Goal: Communication & Community: Answer question/provide support

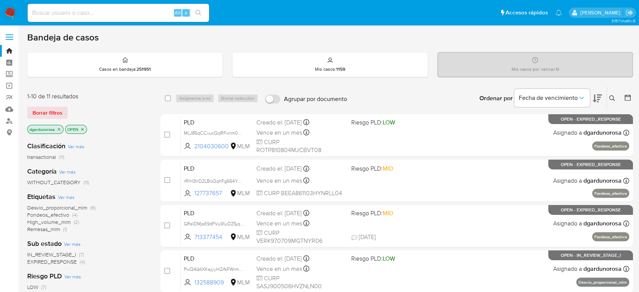
click at [608, 99] on button at bounding box center [613, 98] width 12 height 9
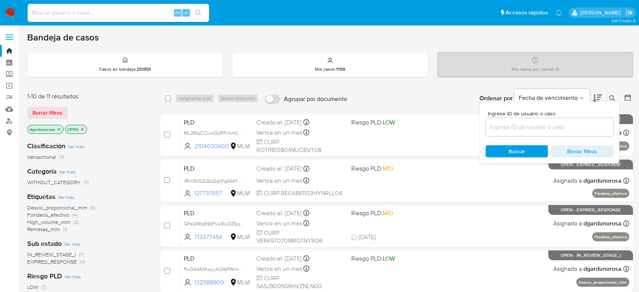
click at [581, 124] on input at bounding box center [550, 127] width 128 height 10
type input "132588909"
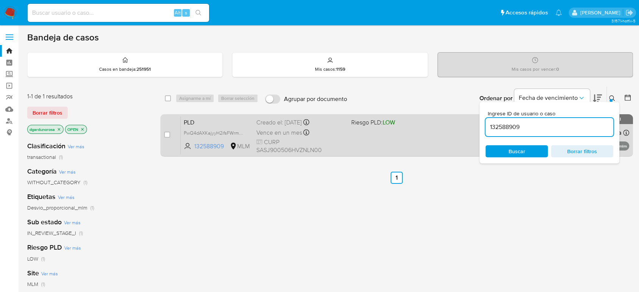
click at [367, 145] on div "PLD PwQ4dAXKajyyH2ifsFWrmmCe 132588909 MLM Riesgo PLD: LOW Creado el: 12/08/202…" at bounding box center [405, 135] width 449 height 38
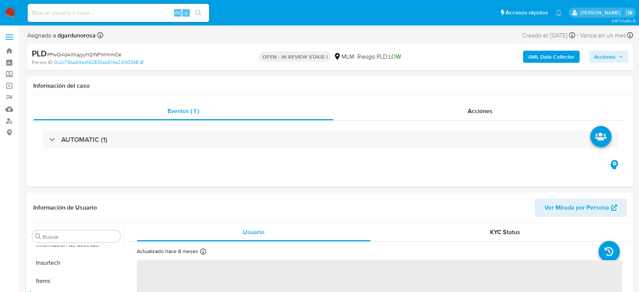
scroll to position [320, 0]
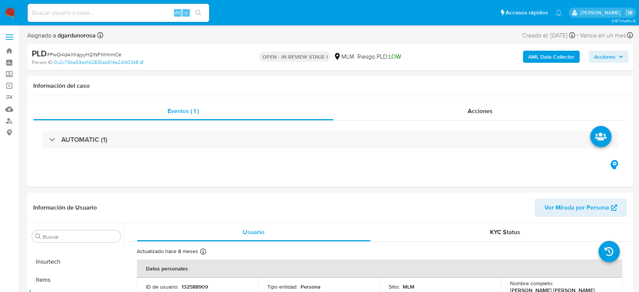
select select "10"
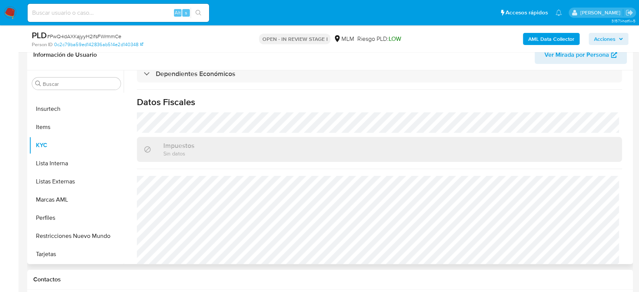
scroll to position [453, 0]
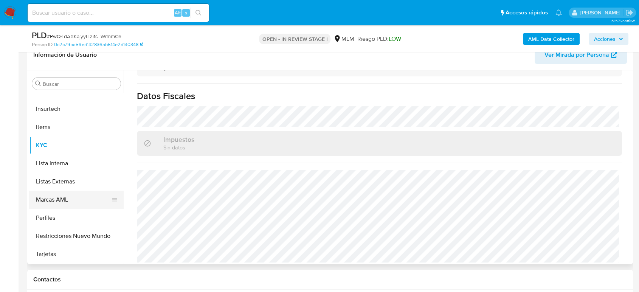
drag, startPoint x: 62, startPoint y: 181, endPoint x: 117, endPoint y: 194, distance: 56.4
click at [62, 181] on button "Listas Externas" at bounding box center [76, 182] width 95 height 18
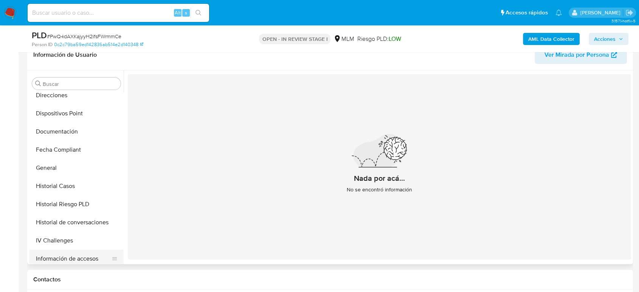
scroll to position [151, 0]
click at [59, 165] on button "General" at bounding box center [73, 168] width 89 height 18
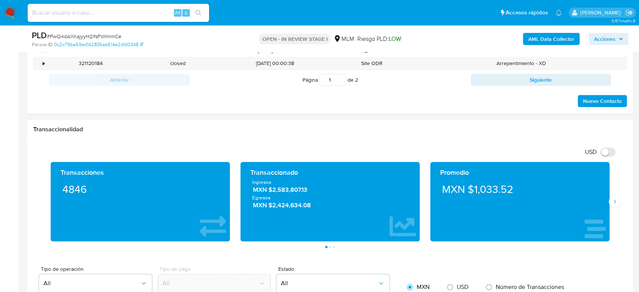
scroll to position [462, 0]
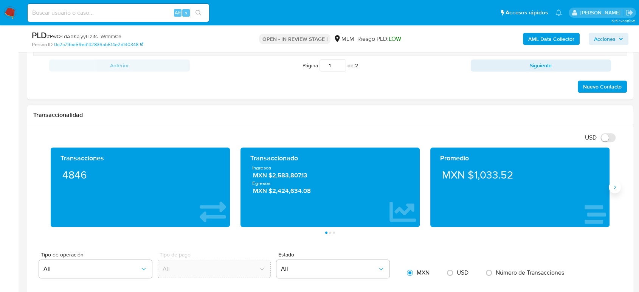
click at [611, 188] on button "Siguiente" at bounding box center [615, 187] width 12 height 12
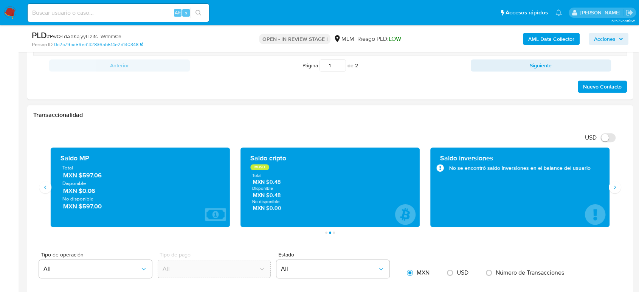
drag, startPoint x: 115, startPoint y: 176, endPoint x: 79, endPoint y: 178, distance: 36.4
click at [79, 178] on span "MXN $597.06" at bounding box center [140, 175] width 155 height 9
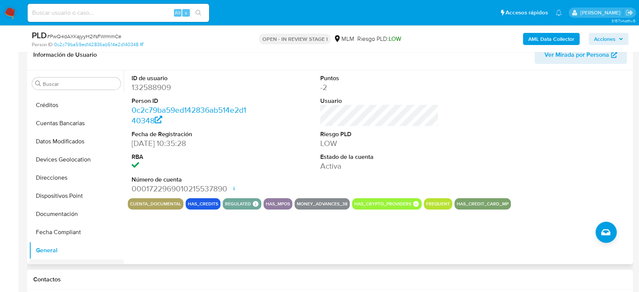
scroll to position [67, 0]
click at [79, 160] on button "Devices Geolocation" at bounding box center [73, 161] width 89 height 18
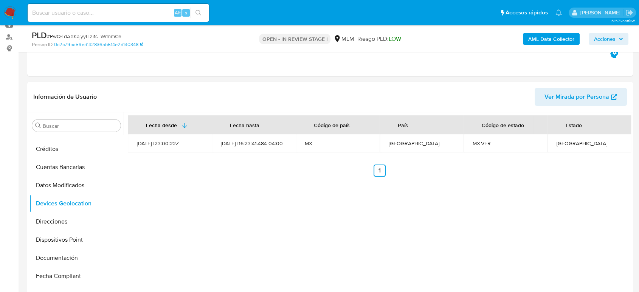
scroll to position [126, 0]
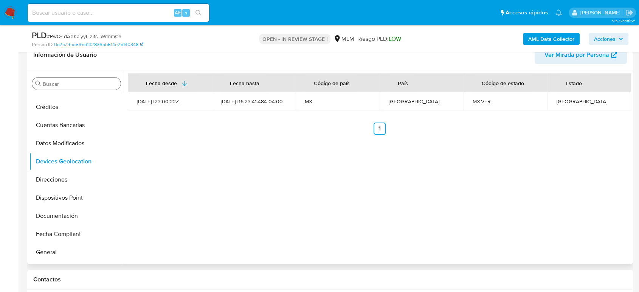
click at [88, 88] on div "Buscar" at bounding box center [76, 84] width 89 height 12
click at [87, 81] on input "Buscar" at bounding box center [80, 84] width 75 height 7
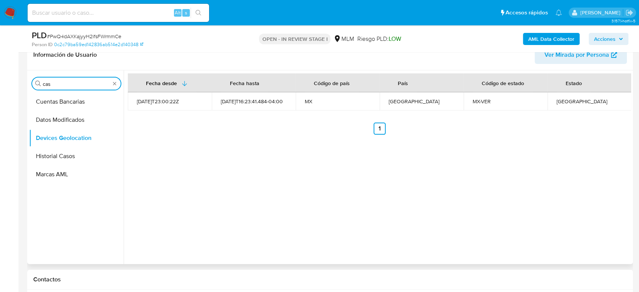
scroll to position [0, 0]
type input "cas"
click at [75, 123] on button "Historial Casos" at bounding box center [73, 120] width 89 height 18
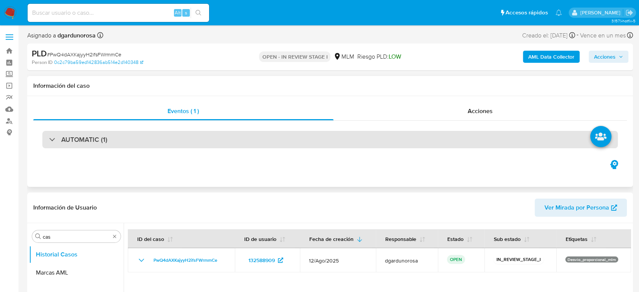
click at [58, 145] on div "AUTOMATIC (1)" at bounding box center [330, 139] width 576 height 17
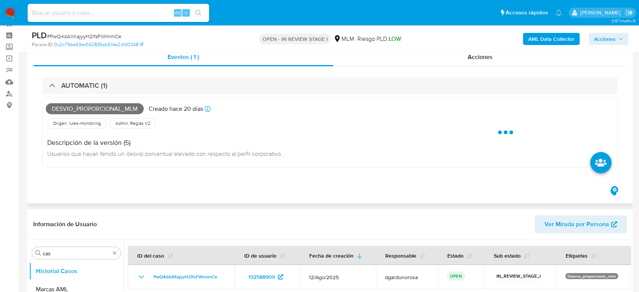
scroll to position [42, 0]
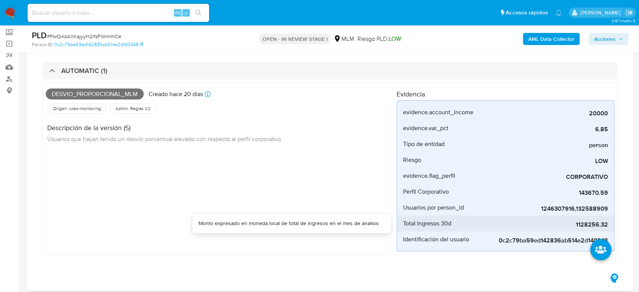
click at [583, 222] on span "1128256.32" at bounding box center [551, 225] width 113 height 8
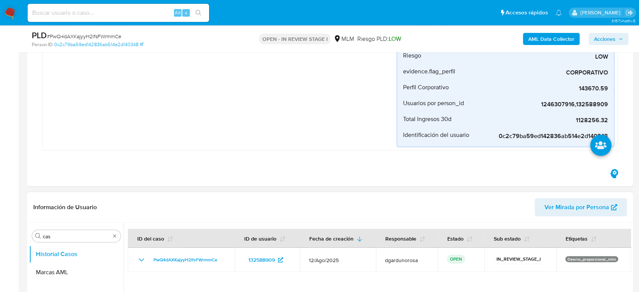
scroll to position [210, 0]
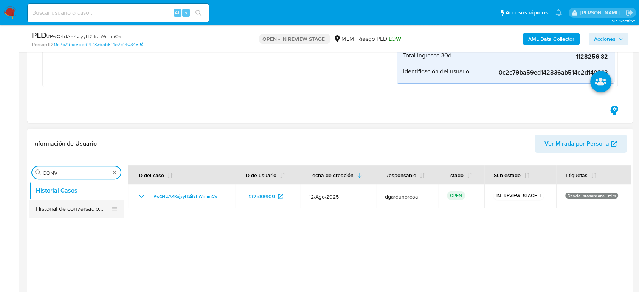
type input "CONV"
click at [86, 207] on button "Historial de conversaciones" at bounding box center [73, 209] width 89 height 18
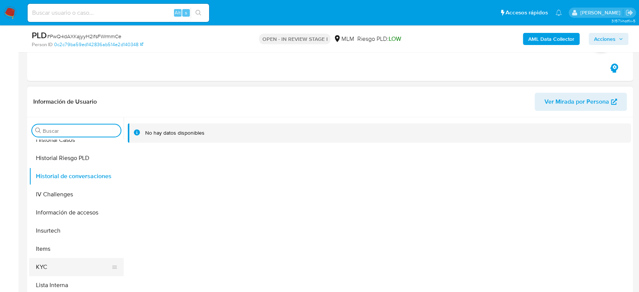
scroll to position [320, 0]
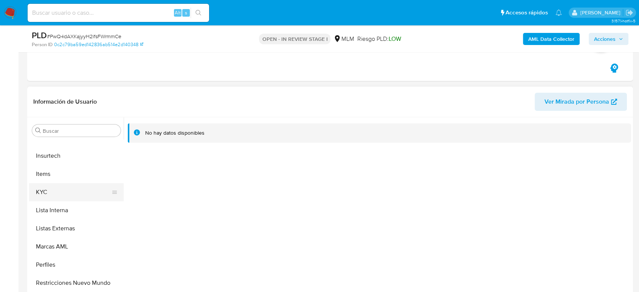
click at [65, 196] on button "KYC" at bounding box center [73, 192] width 89 height 18
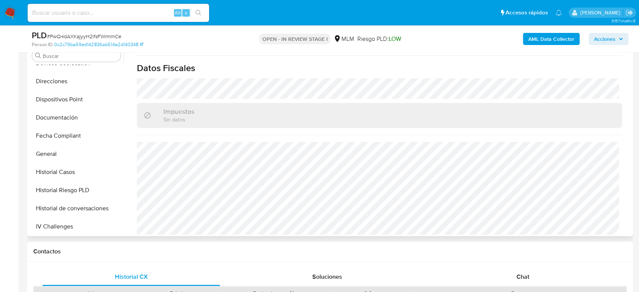
scroll to position [109, 0]
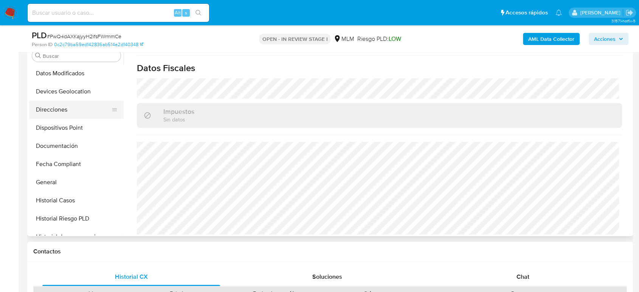
click at [64, 111] on button "Direcciones" at bounding box center [73, 110] width 89 height 18
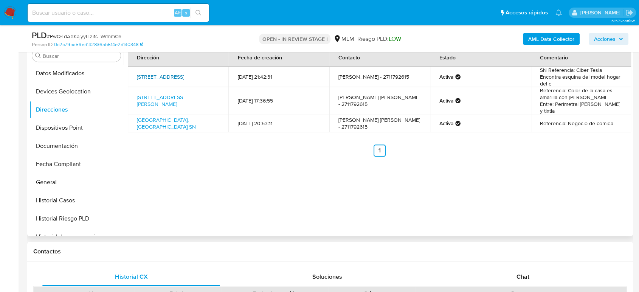
click at [181, 76] on link "Calle 4 Av 2 Y 4 203, Yanga, Veracruz, 94930, Mexico 203" at bounding box center [160, 77] width 47 height 8
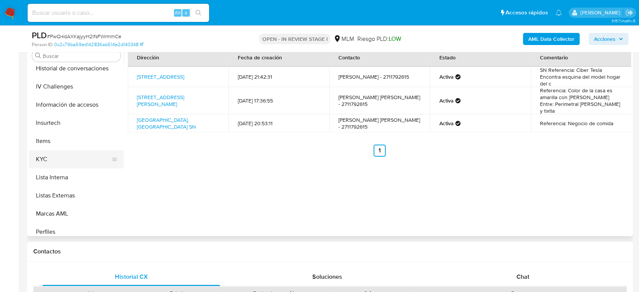
click at [67, 159] on button "KYC" at bounding box center [73, 159] width 89 height 18
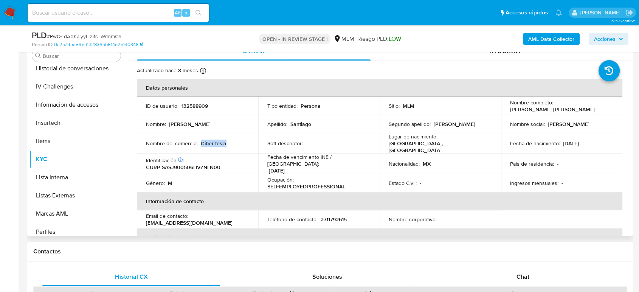
drag, startPoint x: 208, startPoint y: 145, endPoint x: 200, endPoint y: 145, distance: 8.7
click at [200, 145] on td "Nombre del comercio : Ciber tesla" at bounding box center [197, 143] width 121 height 20
copy p "Ciber tesla"
drag, startPoint x: 361, startPoint y: 175, endPoint x: 377, endPoint y: 203, distance: 32.2
click at [361, 176] on div "Ocupación : SELFEMPLOYEDPROFESSIONAL" at bounding box center [318, 183] width 103 height 14
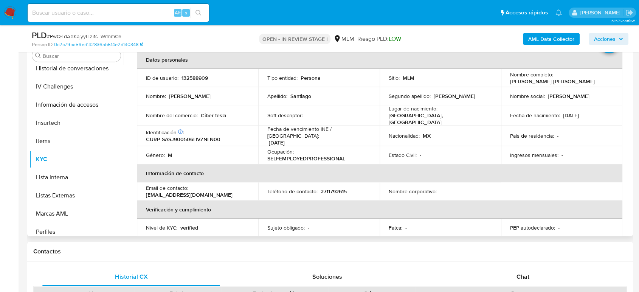
scroll to position [42, 0]
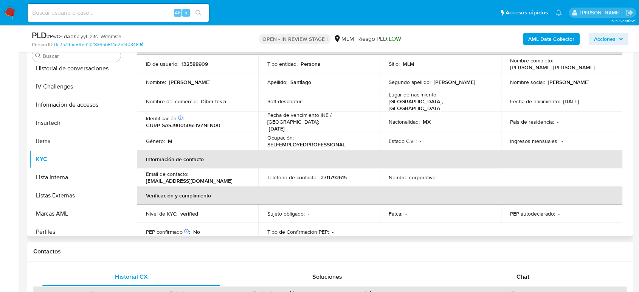
click at [336, 174] on p "2711792615" at bounding box center [334, 177] width 26 height 7
click at [334, 174] on p "2711792615" at bounding box center [334, 177] width 26 height 7
copy p "2711792615"
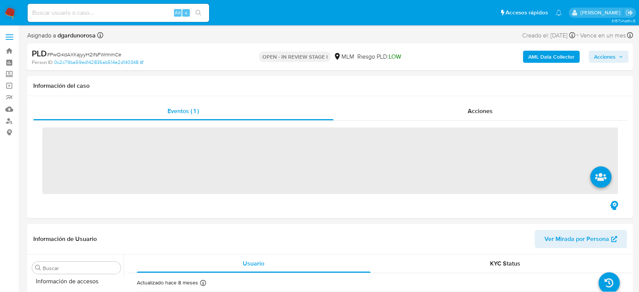
scroll to position [320, 0]
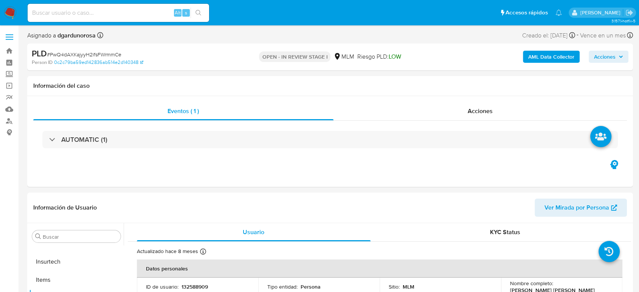
select select "10"
click at [6, 33] on label at bounding box center [9, 37] width 19 height 16
click at [0, 0] on input "checkbox" at bounding box center [0, 0] width 0 height 0
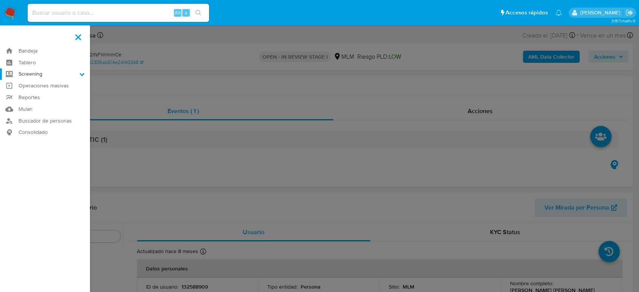
click at [42, 78] on label "Screening" at bounding box center [45, 74] width 90 height 12
click at [0, 0] on input "Screening" at bounding box center [0, 0] width 0 height 0
click at [45, 102] on link "Herramientas" at bounding box center [45, 103] width 90 height 9
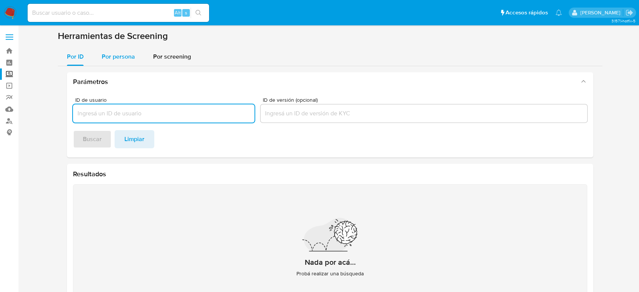
click at [107, 57] on span "Por persona" at bounding box center [118, 56] width 33 height 9
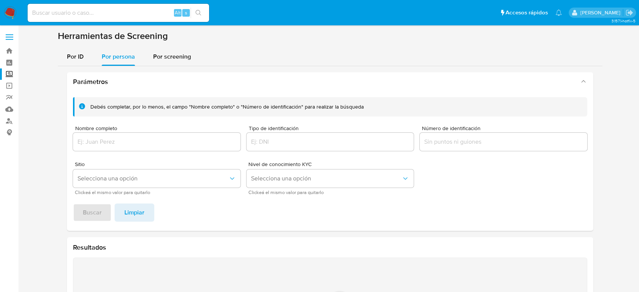
click at [173, 136] on div at bounding box center [157, 142] width 168 height 18
click at [170, 144] on input "Nombre completo" at bounding box center [157, 142] width 168 height 10
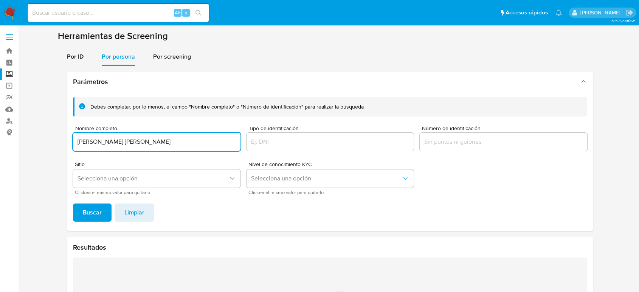
type input "Ana Luisa Tejeda Flores"
click at [73, 204] on button "Buscar" at bounding box center [92, 213] width 39 height 18
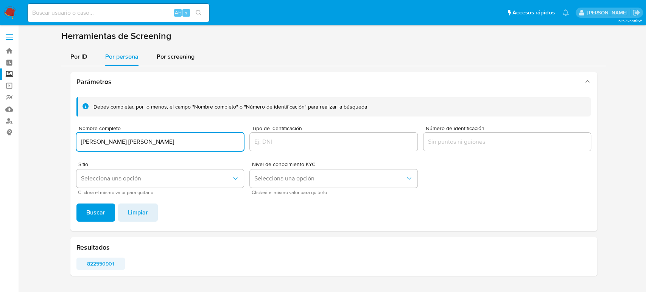
click at [109, 263] on span "822550901" at bounding box center [101, 263] width 38 height 11
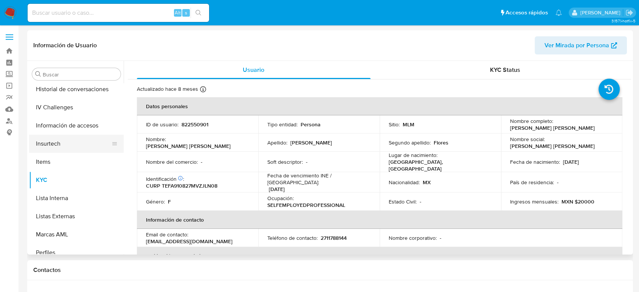
scroll to position [236, 0]
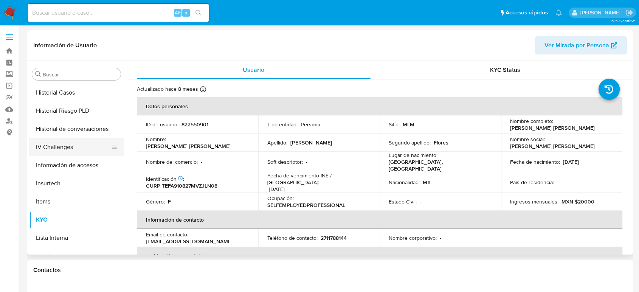
select select "10"
click at [82, 93] on button "Historial Casos" at bounding box center [73, 93] width 89 height 18
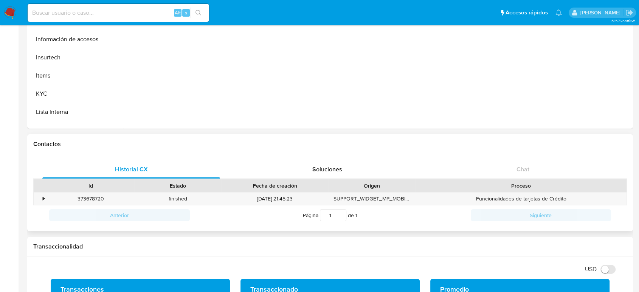
scroll to position [294, 0]
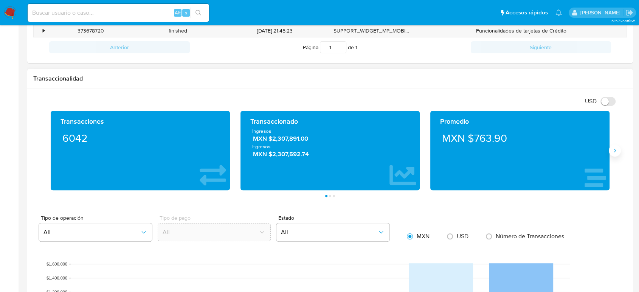
click at [620, 152] on button "Siguiente" at bounding box center [615, 151] width 12 height 12
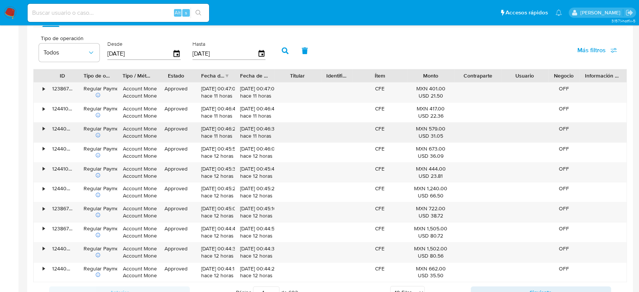
scroll to position [630, 0]
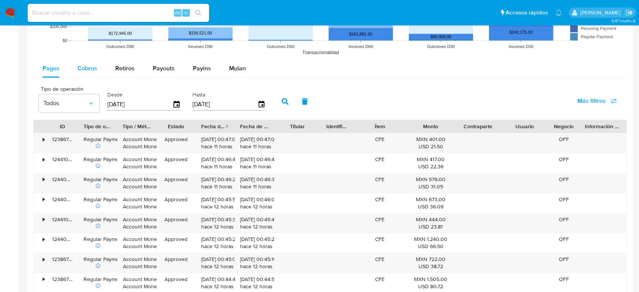
click at [93, 68] on span "Cobros" at bounding box center [88, 68] width 20 height 9
select select "10"
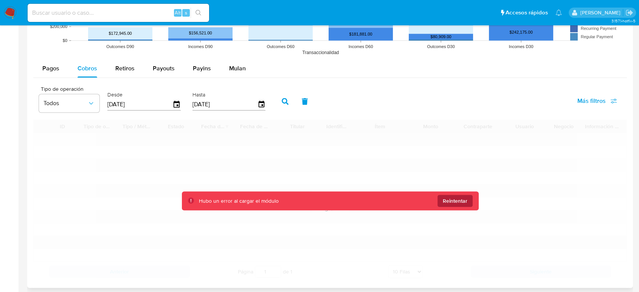
click at [459, 197] on span "Reintentar" at bounding box center [455, 201] width 25 height 12
click at [453, 201] on span "Reintentar" at bounding box center [455, 201] width 25 height 12
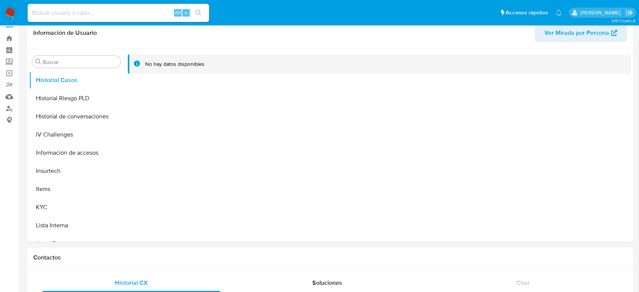
scroll to position [0, 0]
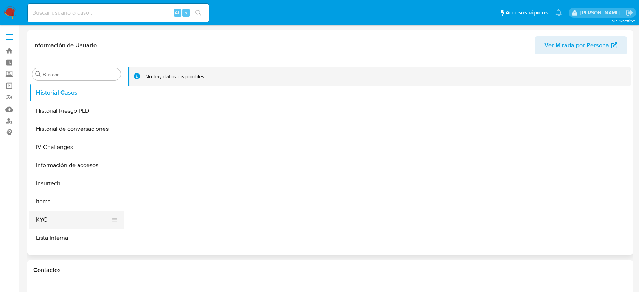
click at [44, 222] on button "KYC" at bounding box center [73, 220] width 89 height 18
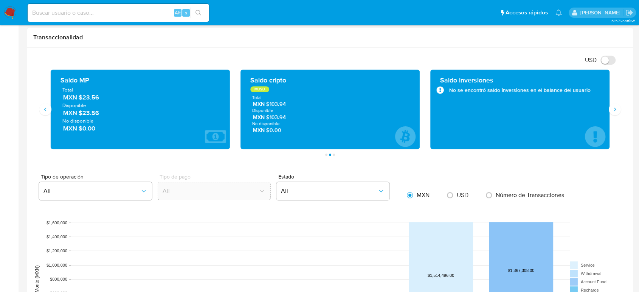
scroll to position [336, 0]
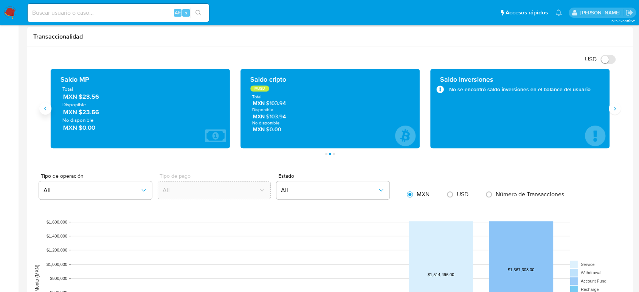
click at [48, 110] on button "Anterior" at bounding box center [45, 109] width 12 height 12
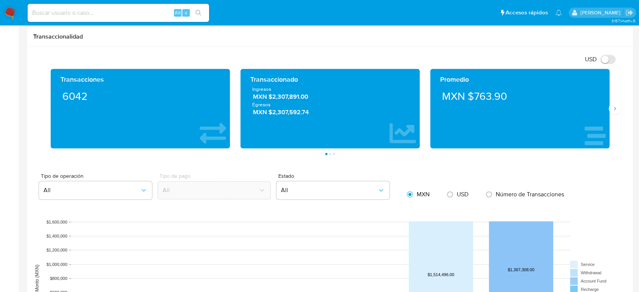
drag, startPoint x: 308, startPoint y: 97, endPoint x: 268, endPoint y: 97, distance: 40.1
click at [268, 97] on span "MXN $2,307,891.00" at bounding box center [330, 97] width 155 height 9
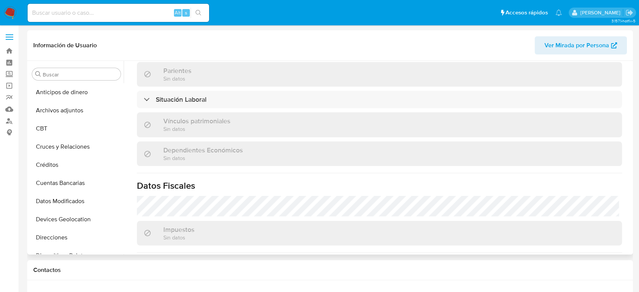
scroll to position [302, 0]
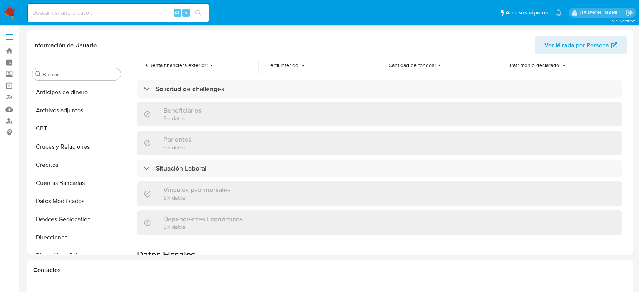
click at [8, 33] on label at bounding box center [9, 37] width 19 height 16
click at [0, 0] on input "checkbox" at bounding box center [0, 0] width 0 height 0
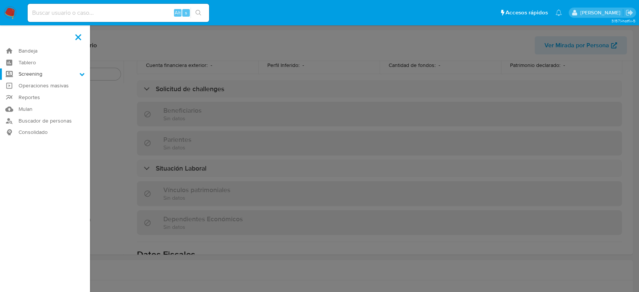
click at [44, 76] on label "Screening" at bounding box center [45, 74] width 90 height 12
click at [0, 0] on input "Screening" at bounding box center [0, 0] width 0 height 0
click at [46, 105] on link "Herramientas" at bounding box center [45, 103] width 90 height 9
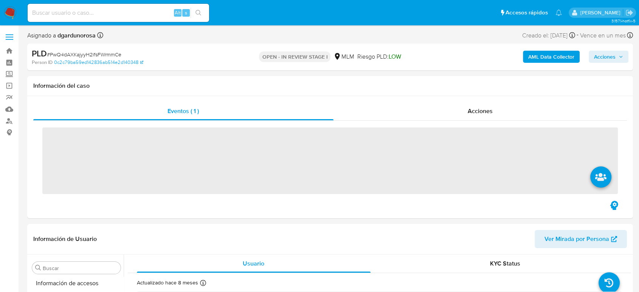
scroll to position [320, 0]
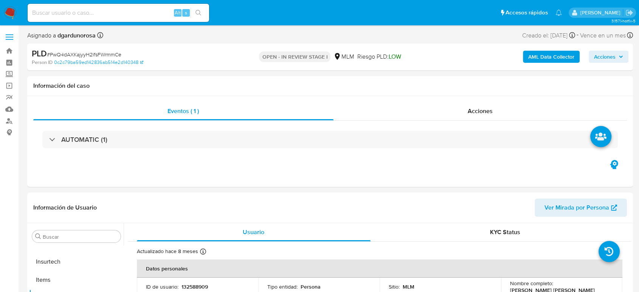
select select "10"
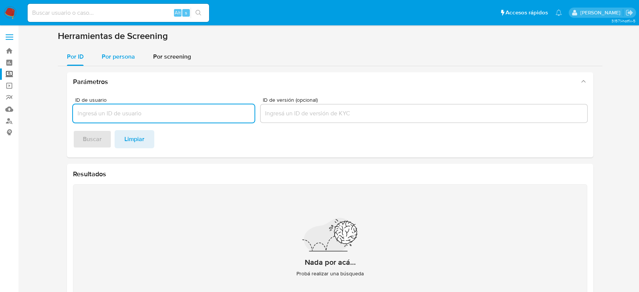
click at [123, 59] on span "Por persona" at bounding box center [118, 56] width 33 height 9
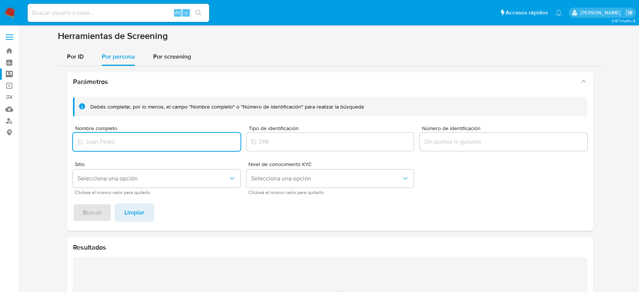
click at [159, 139] on input "Nombre completo" at bounding box center [157, 142] width 168 height 10
click at [102, 210] on button "Buscar" at bounding box center [92, 213] width 39 height 18
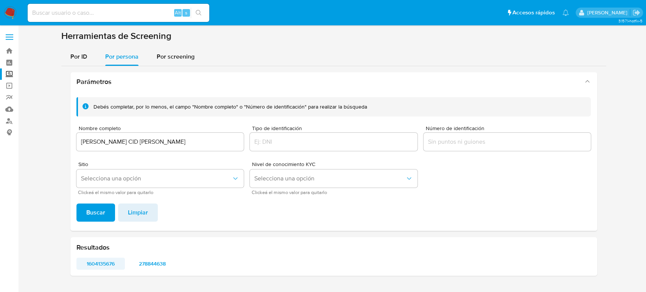
click at [102, 266] on span "1604135676" at bounding box center [101, 263] width 38 height 11
click at [147, 262] on span "278844638" at bounding box center [152, 263] width 38 height 11
click at [183, 142] on input "VICTOR MANUEL CID BARRERA" at bounding box center [160, 142] width 168 height 10
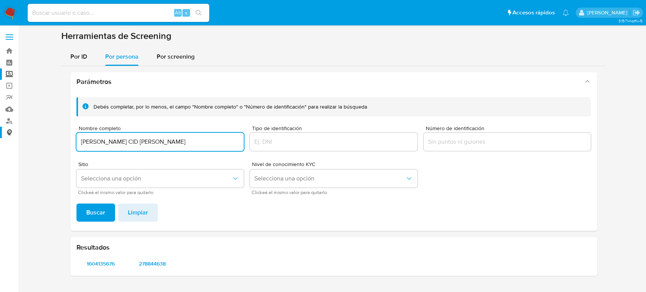
drag, startPoint x: 191, startPoint y: 145, endPoint x: 1, endPoint y: 138, distance: 190.4
click at [1, 138] on section "Bandeja Tablero Screening Búsqueda en Listas Watchlist Herramientas Operaciones…" at bounding box center [323, 146] width 646 height 292
click at [76, 204] on button "Buscar" at bounding box center [95, 213] width 39 height 18
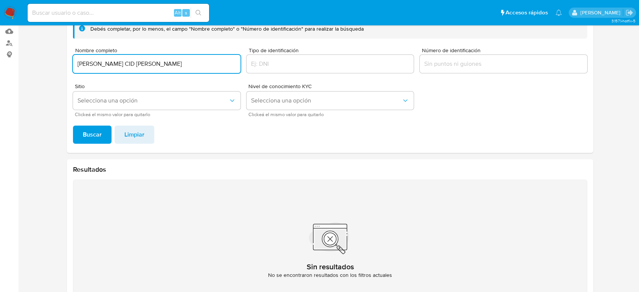
scroll to position [42, 0]
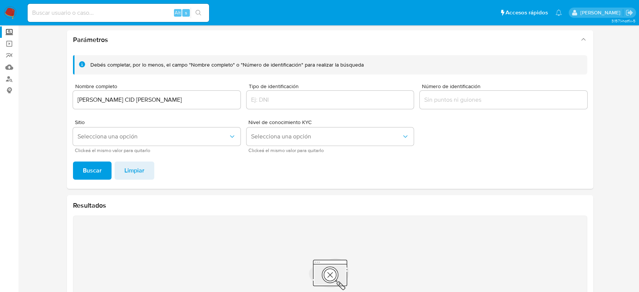
click at [162, 102] on input "JUDITH CID FLORES" at bounding box center [157, 100] width 168 height 10
drag, startPoint x: 174, startPoint y: 102, endPoint x: 55, endPoint y: 102, distance: 118.4
click at [55, 102] on section at bounding box center [330, 174] width 606 height 372
paste input "AN MANUEL SANTIAGO SALAZAR"
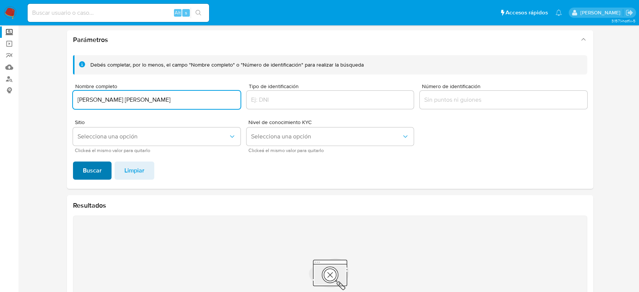
click at [93, 166] on span "Buscar" at bounding box center [92, 170] width 19 height 17
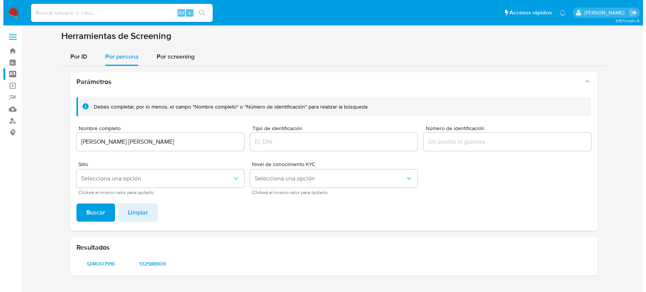
scroll to position [0, 0]
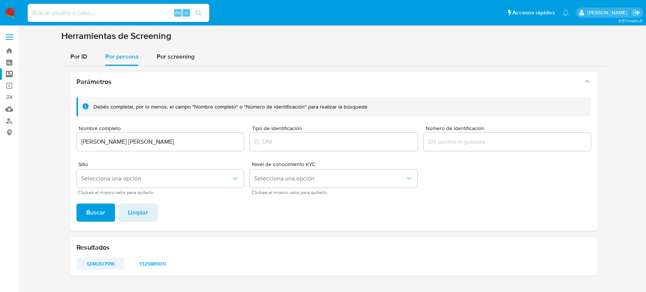
click at [97, 260] on span "1246307916" at bounding box center [101, 263] width 38 height 11
click at [143, 266] on span "132588909" at bounding box center [152, 263] width 38 height 11
click at [204, 135] on div "JUAN MANUEL SANTIAGO SALAZAR" at bounding box center [160, 142] width 168 height 18
click at [199, 141] on input "JUAN MANUEL SANTIAGO SALAZAR" at bounding box center [160, 142] width 168 height 10
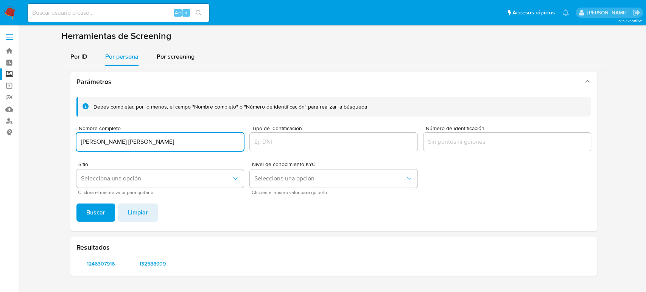
drag, startPoint x: 205, startPoint y: 142, endPoint x: 59, endPoint y: 145, distance: 146.1
click at [59, 145] on section at bounding box center [333, 156] width 612 height 252
type input "RAFAEL LANDEROS CID"
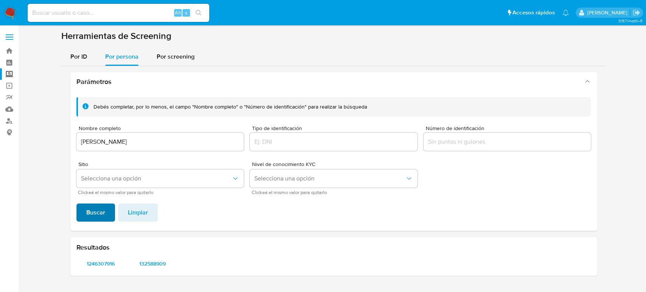
click at [103, 208] on span "Buscar" at bounding box center [95, 212] width 19 height 17
click at [98, 266] on span "656790276" at bounding box center [101, 263] width 38 height 11
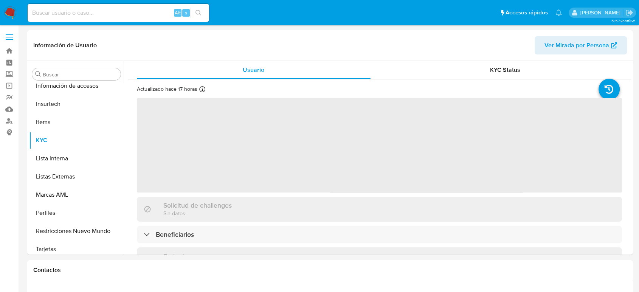
scroll to position [320, 0]
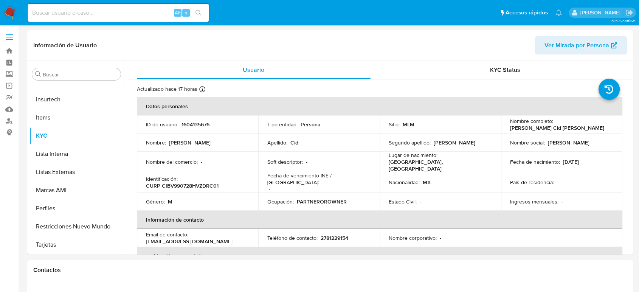
select select "10"
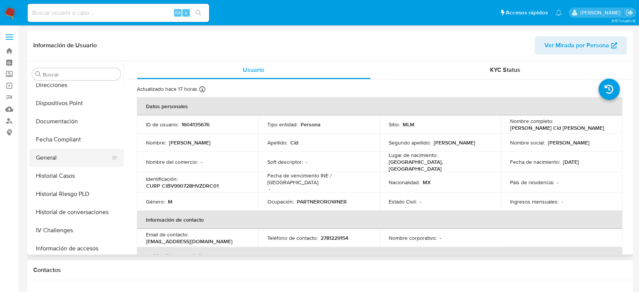
scroll to position [151, 0]
click at [58, 177] on button "Historial Casos" at bounding box center [73, 177] width 89 height 18
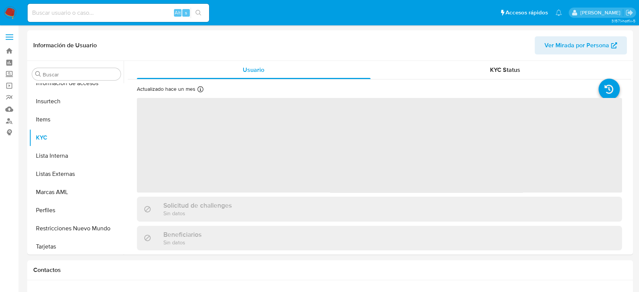
scroll to position [320, 0]
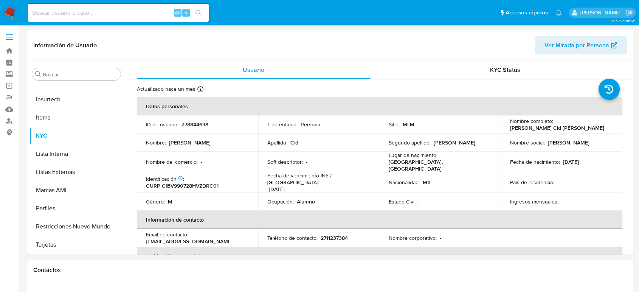
select select "10"
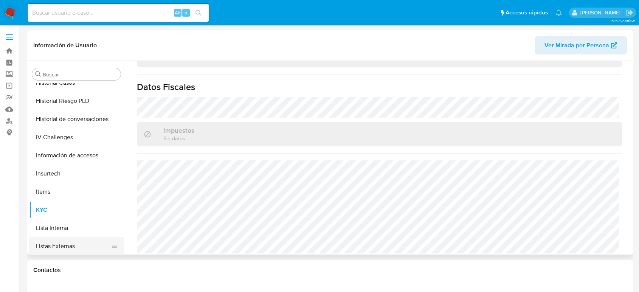
scroll to position [194, 0]
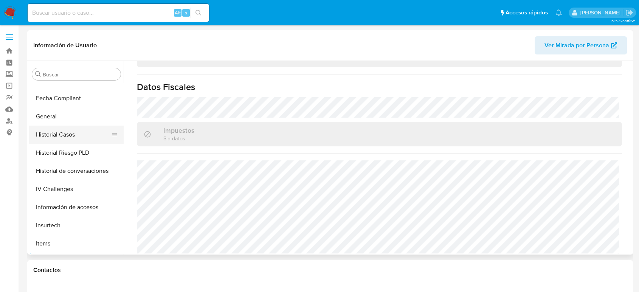
click at [55, 137] on button "Historial Casos" at bounding box center [73, 135] width 89 height 18
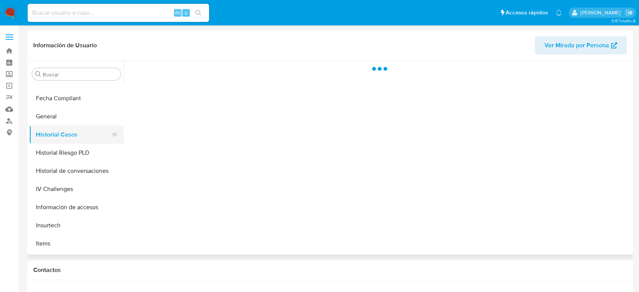
scroll to position [0, 0]
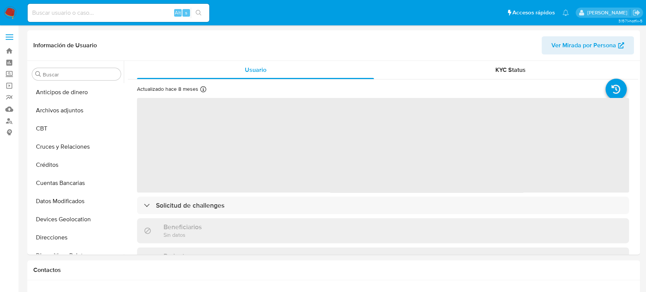
select select "10"
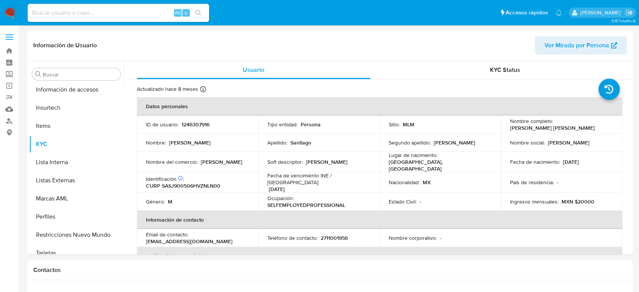
scroll to position [320, 0]
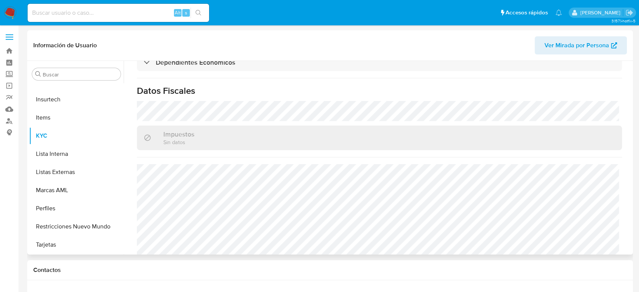
scroll to position [453, 0]
select select "10"
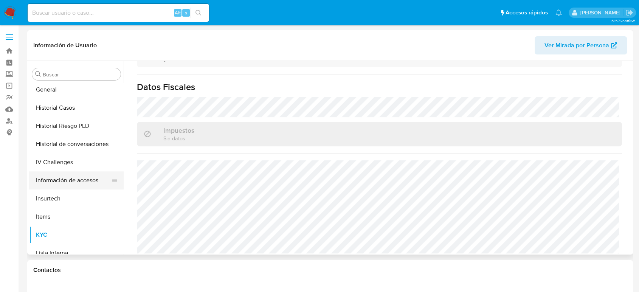
scroll to position [194, 0]
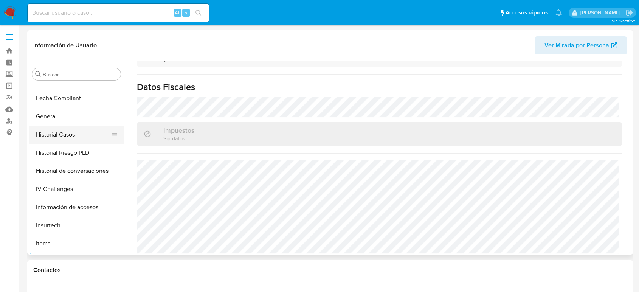
click at [65, 135] on button "Historial Casos" at bounding box center [73, 135] width 89 height 18
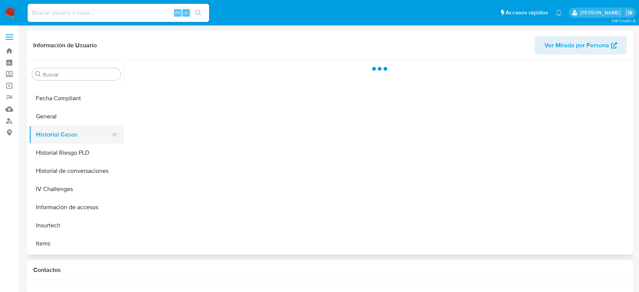
scroll to position [0, 0]
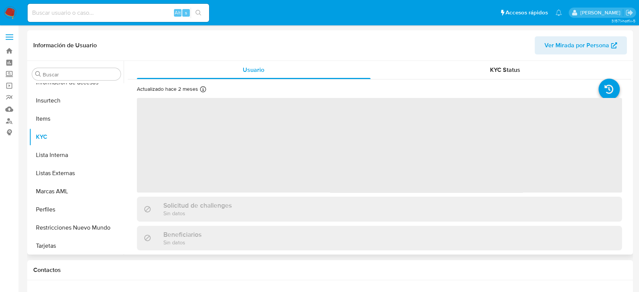
scroll to position [320, 0]
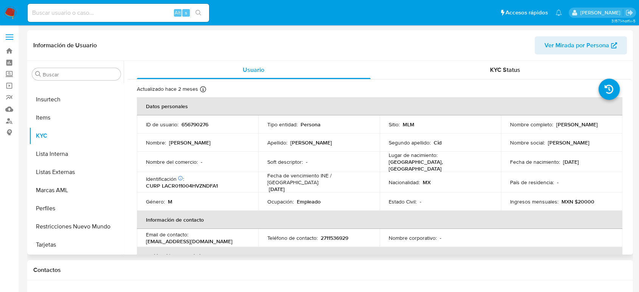
select select "10"
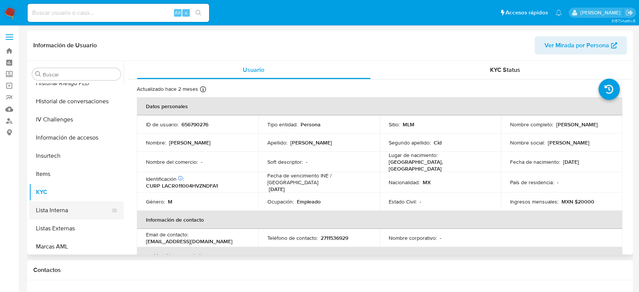
scroll to position [194, 0]
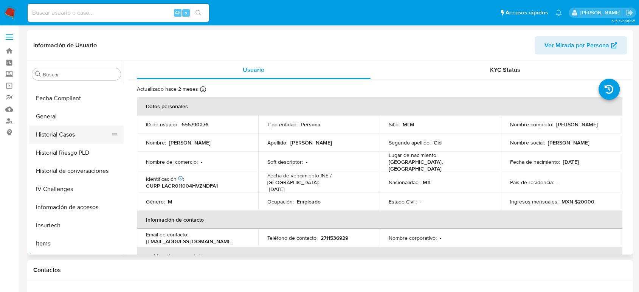
click at [72, 135] on button "Historial Casos" at bounding box center [73, 135] width 89 height 18
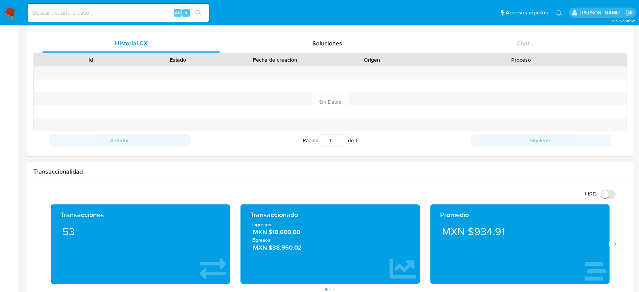
scroll to position [294, 0]
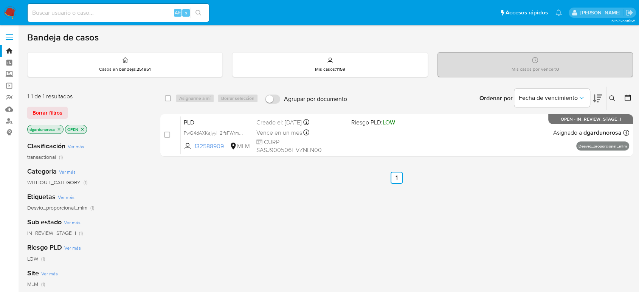
click at [8, 11] on img at bounding box center [10, 12] width 13 height 13
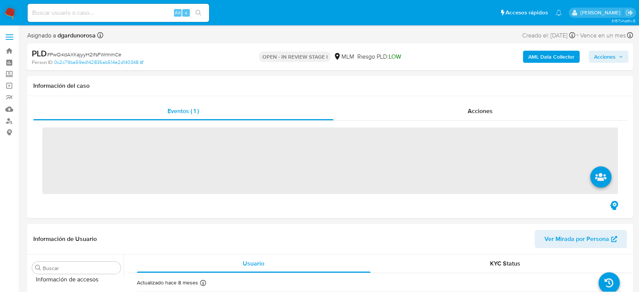
scroll to position [320, 0]
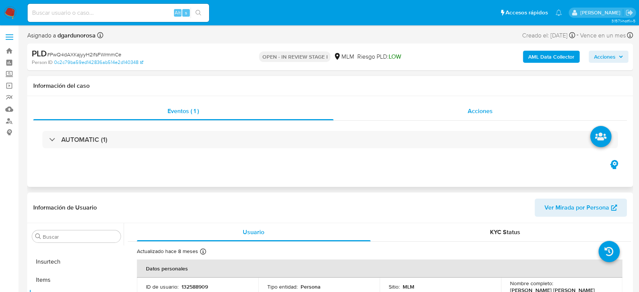
select select "10"
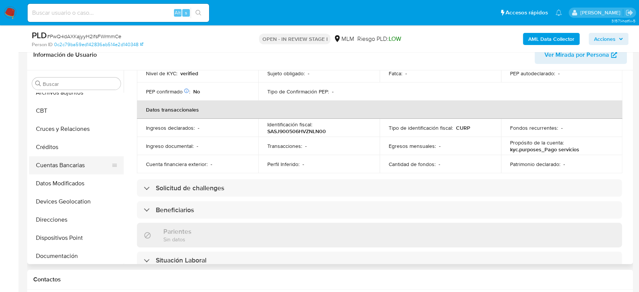
scroll to position [42, 0]
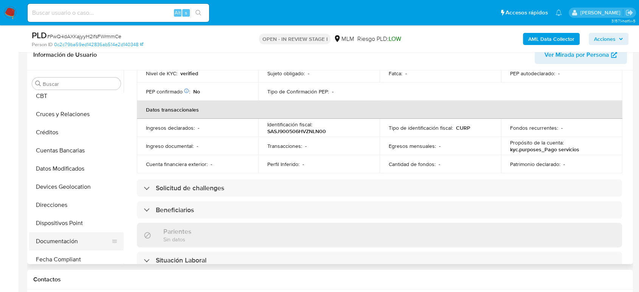
click at [71, 238] on button "Documentación" at bounding box center [73, 241] width 89 height 18
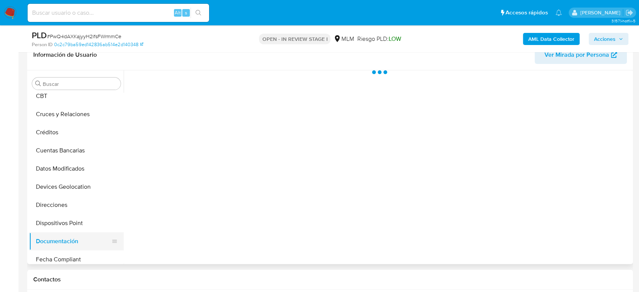
scroll to position [0, 0]
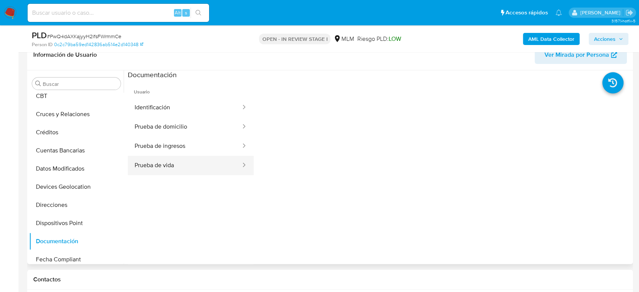
click at [197, 159] on button "Prueba de vida" at bounding box center [185, 165] width 114 height 19
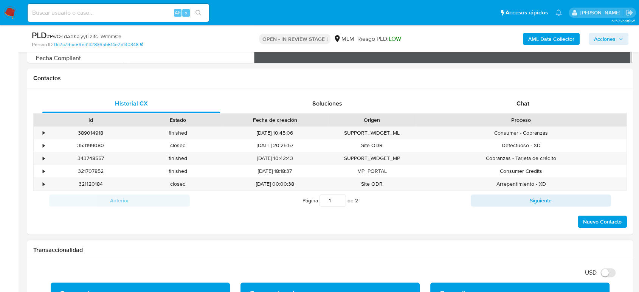
scroll to position [336, 0]
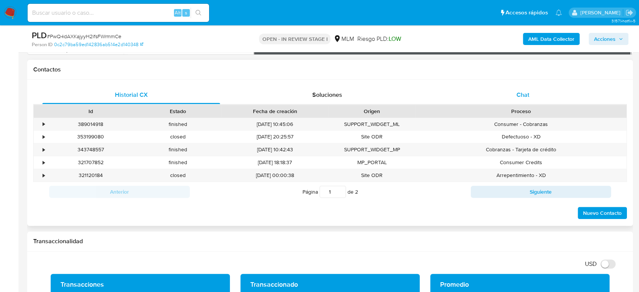
click at [528, 92] on span "Chat" at bounding box center [523, 94] width 13 height 9
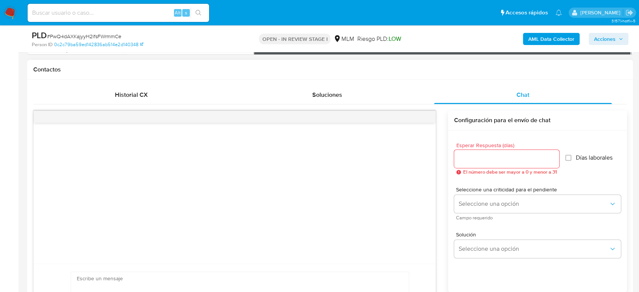
click at [478, 159] on input "Esperar Respuesta (días)" at bounding box center [506, 159] width 105 height 10
type input "3"
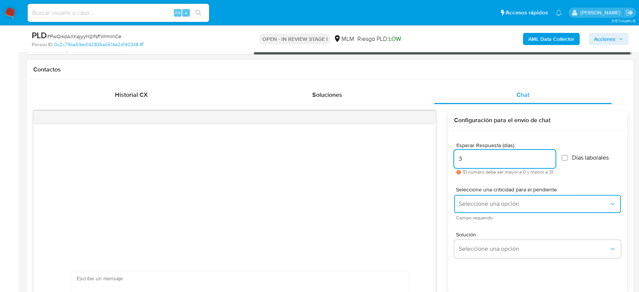
click at [514, 208] on button "Seleccione una opción" at bounding box center [537, 204] width 167 height 18
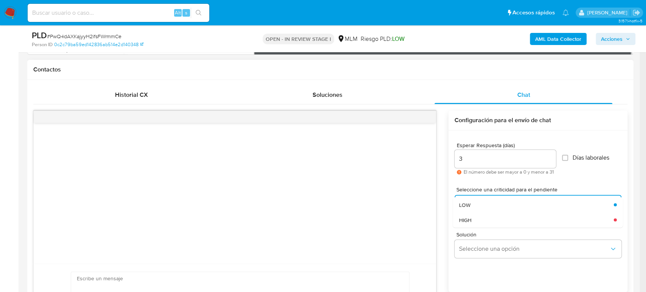
drag, startPoint x: 502, startPoint y: 220, endPoint x: 505, endPoint y: 228, distance: 8.7
click at [502, 220] on div "HIGH" at bounding box center [533, 219] width 150 height 15
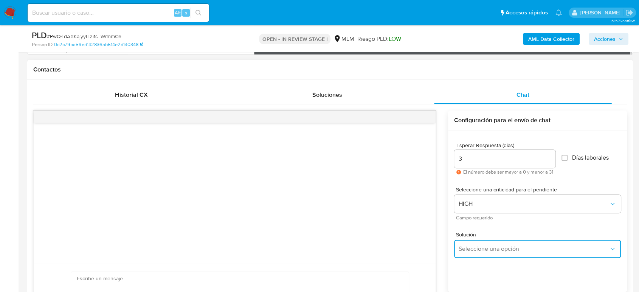
click at [508, 247] on span "Seleccione una opción" at bounding box center [534, 249] width 150 height 8
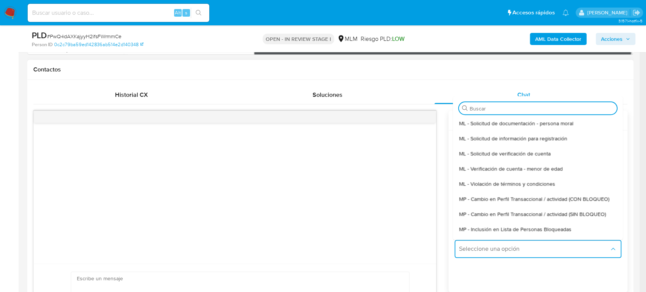
drag, startPoint x: 508, startPoint y: 224, endPoint x: 510, endPoint y: 228, distance: 4.3
click at [509, 222] on div "MP - Cambio en Perfil Transaccional / actividad (SIN BLOQUEO)" at bounding box center [534, 214] width 153 height 15
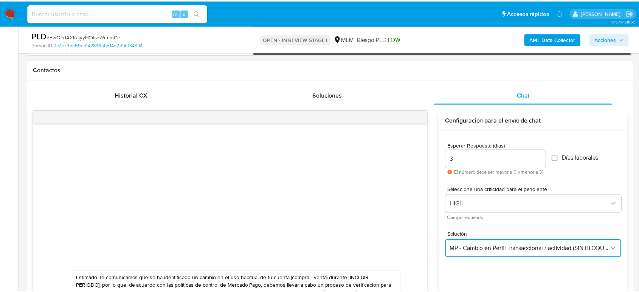
type textarea "Estimado ,Te comunicamos que se ha identificado un cambio en el uso habitual de…"
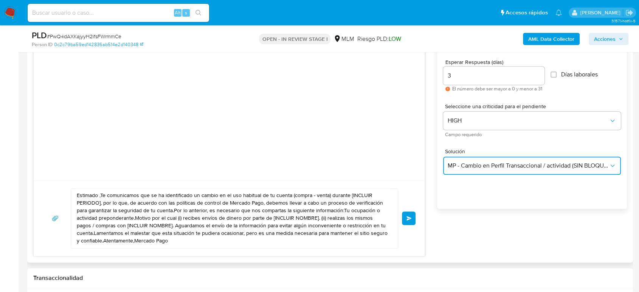
scroll to position [420, 0]
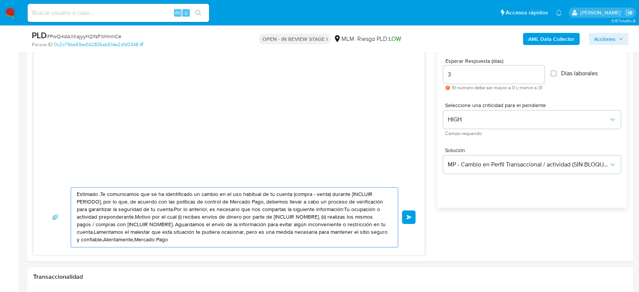
drag, startPoint x: 164, startPoint y: 244, endPoint x: 22, endPoint y: 183, distance: 154.7
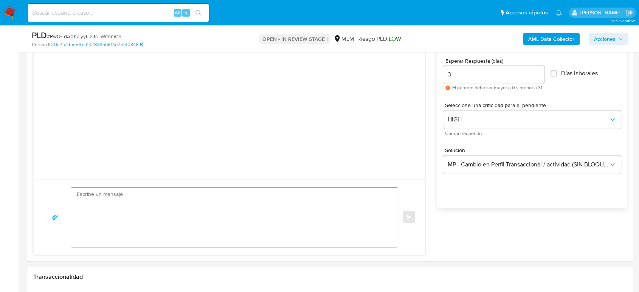
paste textarea "Estimado cliente, De acuerdo con las políticas de control de Mercado Pago, debe…"
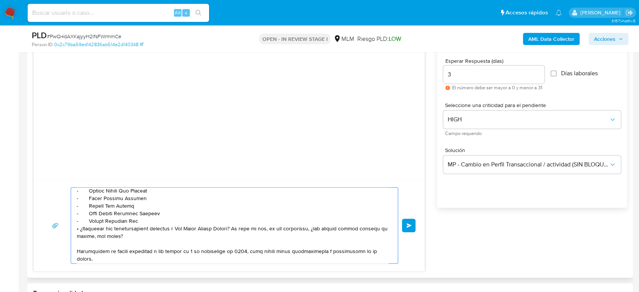
scroll to position [84, 0]
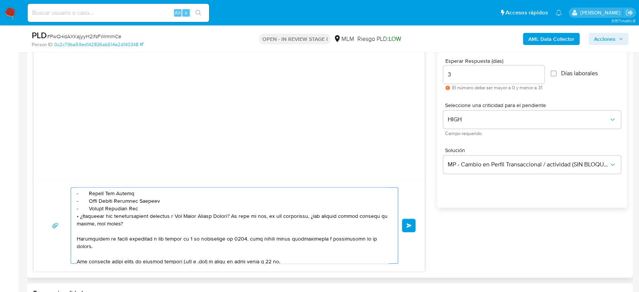
click at [78, 218] on textarea at bounding box center [233, 226] width 312 height 76
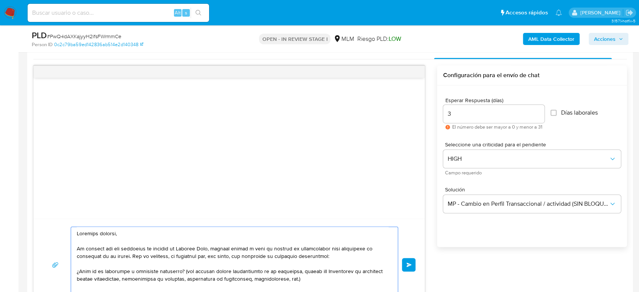
scroll to position [462, 0]
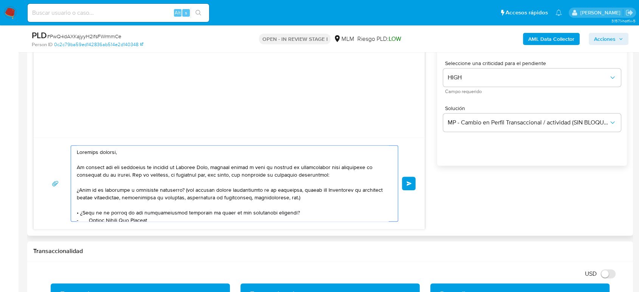
click at [222, 184] on textarea at bounding box center [233, 184] width 312 height 76
type textarea "Estimado cliente, De acuerdo con las políticas de control de Mercado Pago, debe…"
click at [410, 183] on span "Enviar" at bounding box center [409, 183] width 5 height 5
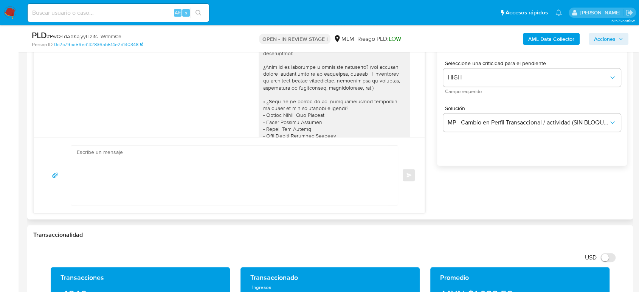
scroll to position [171, 0]
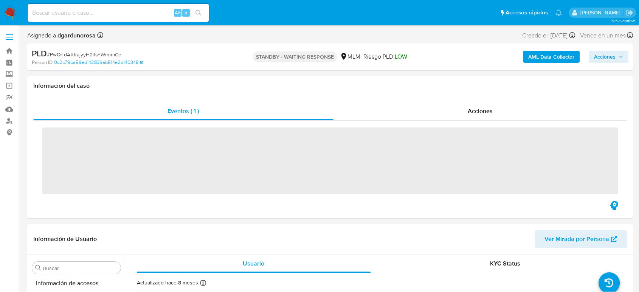
scroll to position [320, 0]
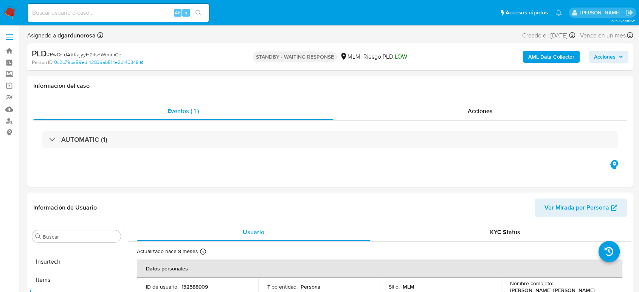
select select "10"
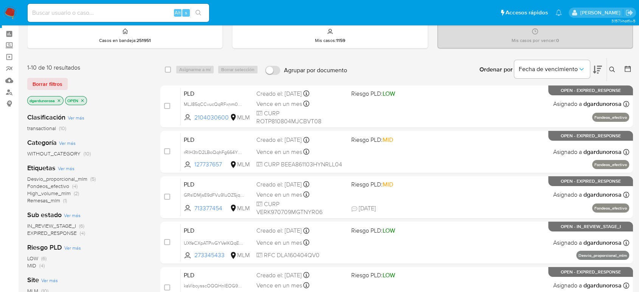
scroll to position [42, 0]
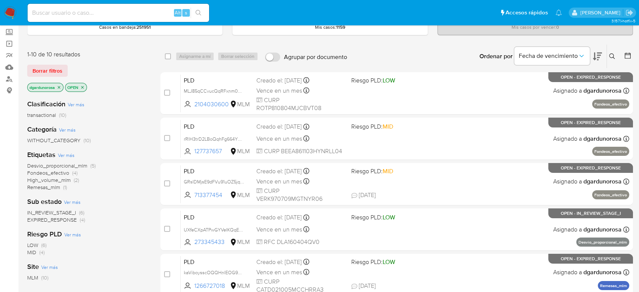
click at [60, 221] on span "EXPIRED_RESPONSE" at bounding box center [52, 220] width 50 height 8
